Goal: Go to known website: Access a specific website the user already knows

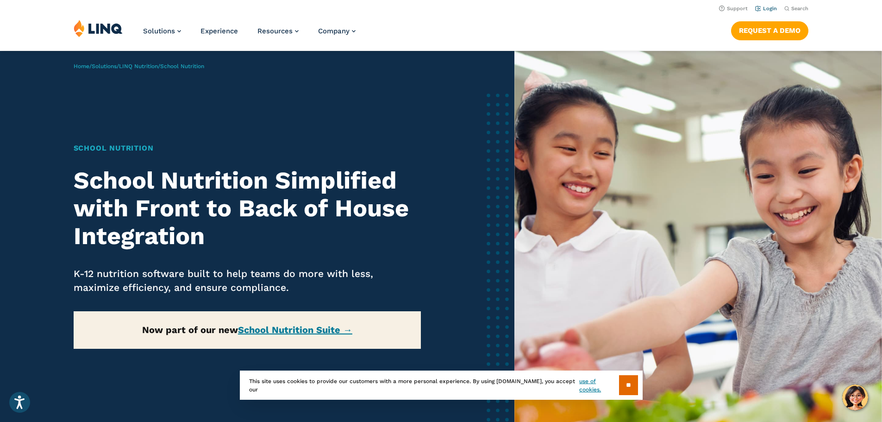
click at [768, 7] on link "Login" at bounding box center [766, 9] width 22 height 6
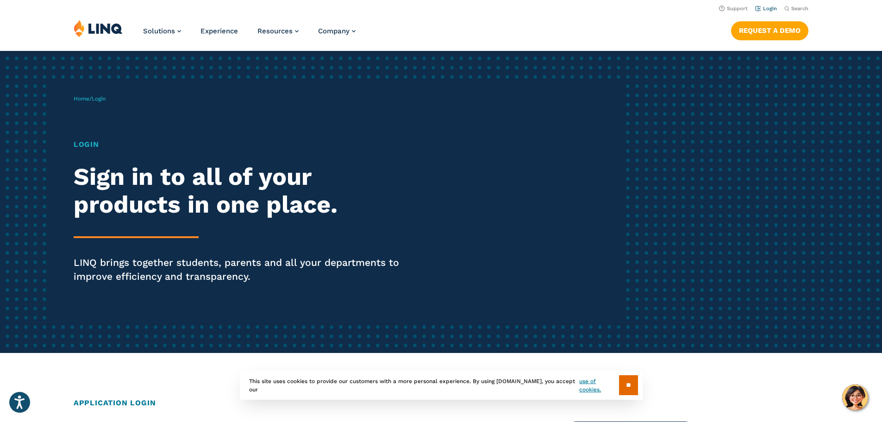
click at [763, 8] on link "Login" at bounding box center [766, 9] width 22 height 6
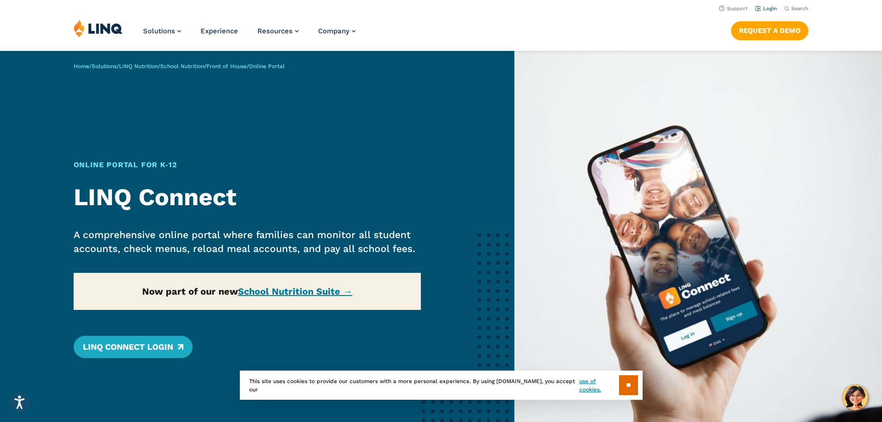
click at [764, 6] on link "Login" at bounding box center [766, 9] width 22 height 6
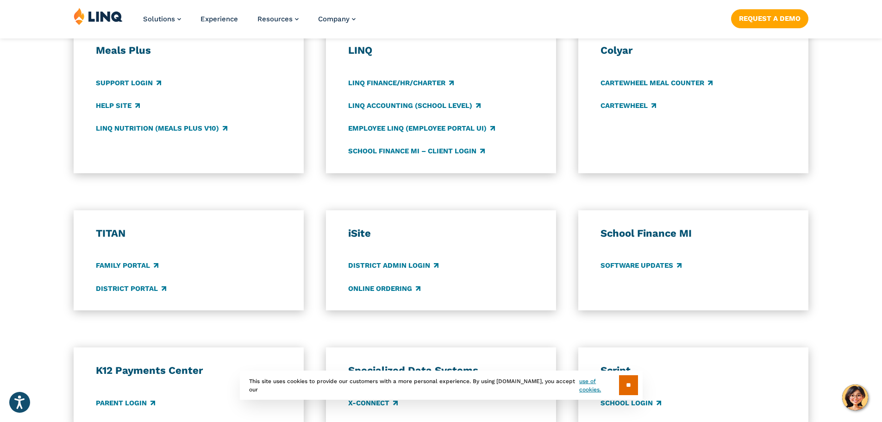
scroll to position [555, 0]
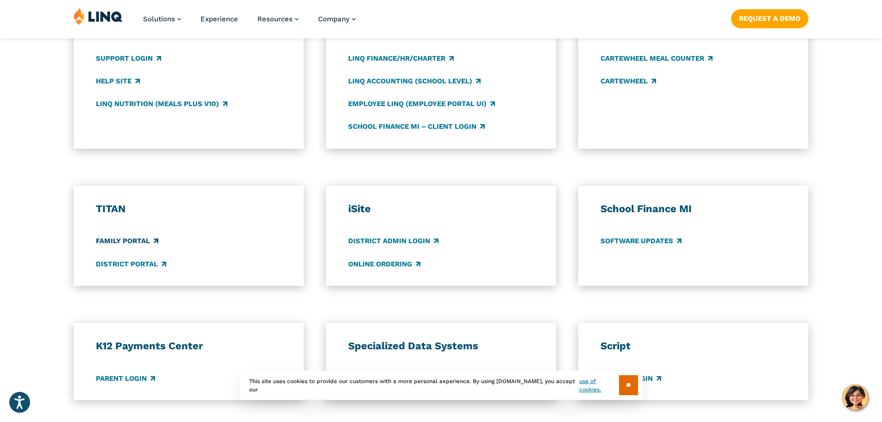
click at [129, 240] on link "Family Portal" at bounding box center [127, 241] width 62 height 10
